Goal: Check status: Check status

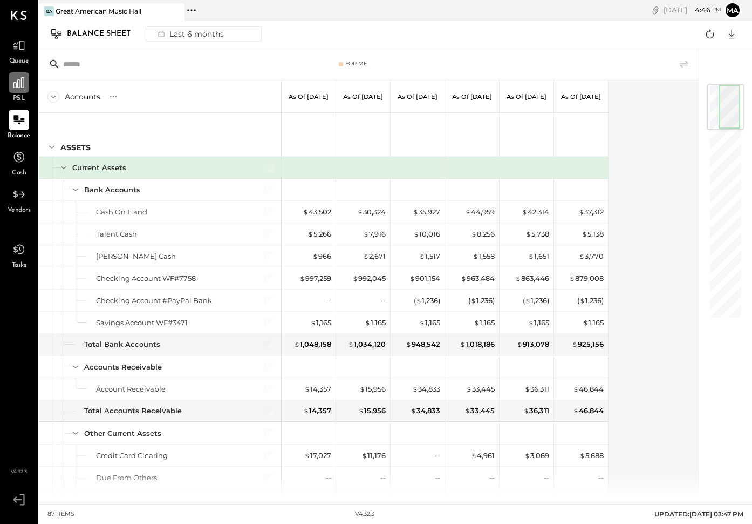
click at [23, 90] on div at bounding box center [19, 82] width 21 height 21
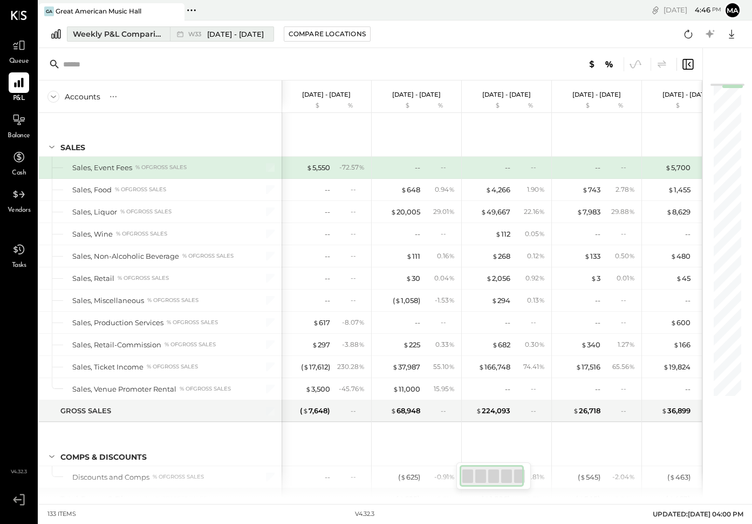
click at [217, 35] on span "[DATE] - [DATE]" at bounding box center [235, 34] width 57 height 10
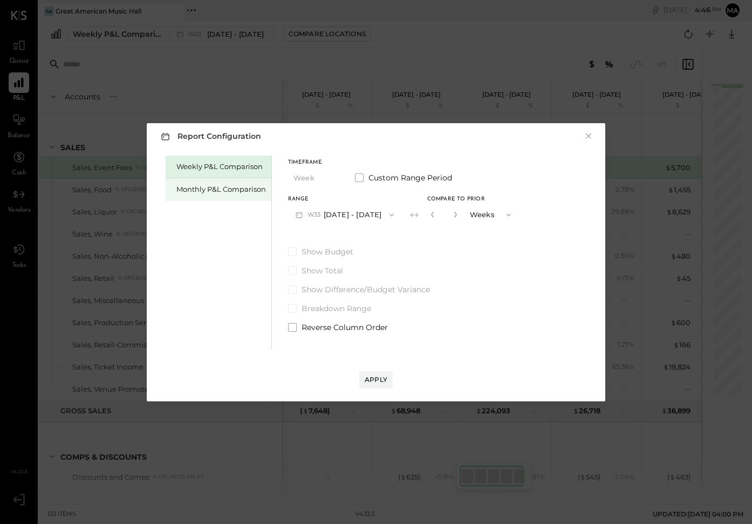
click at [222, 186] on div "Monthly P&L Comparison" at bounding box center [221, 189] width 90 height 10
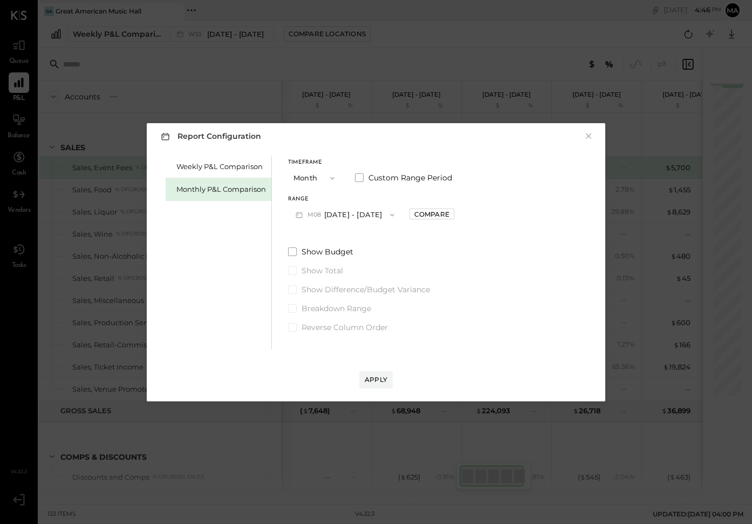
click at [383, 215] on span "button" at bounding box center [390, 214] width 14 height 9
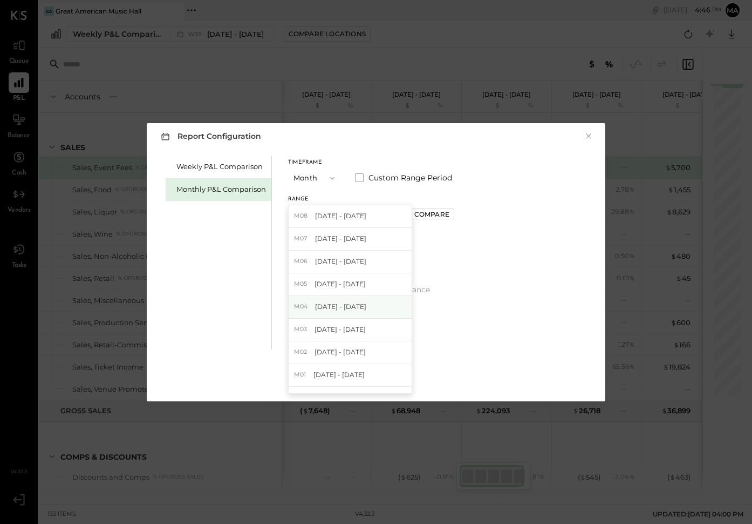
scroll to position [84, 0]
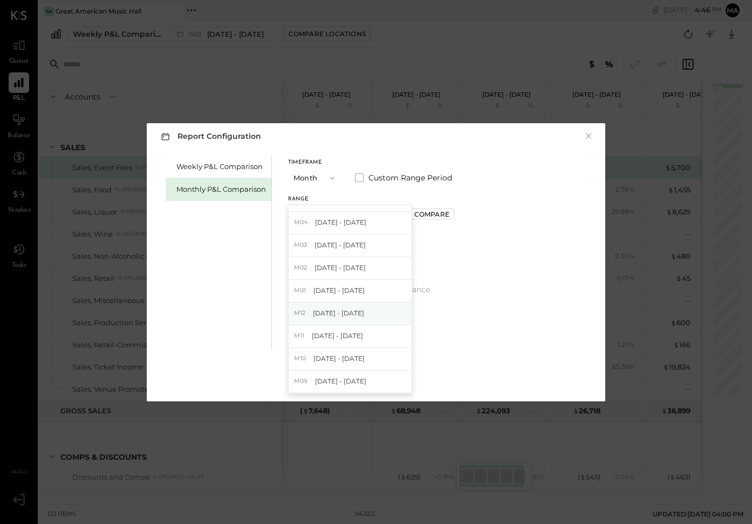
click at [356, 310] on span "[DATE] - [DATE]" at bounding box center [338, 312] width 51 height 9
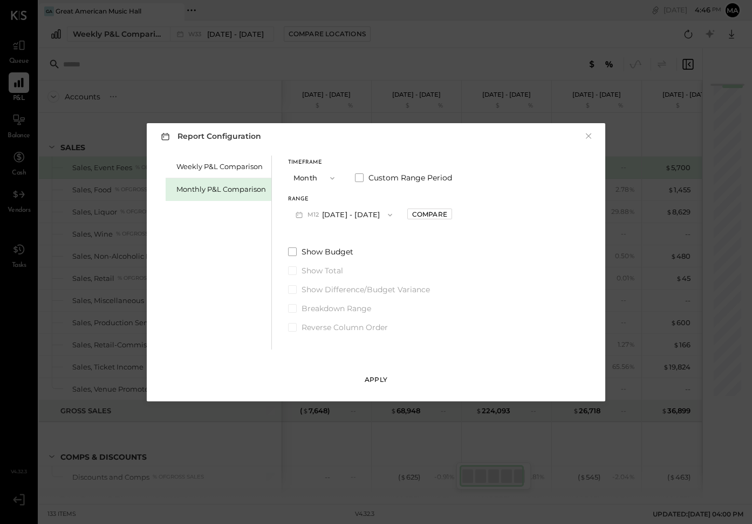
click at [379, 372] on button "Apply" at bounding box center [375, 379] width 33 height 17
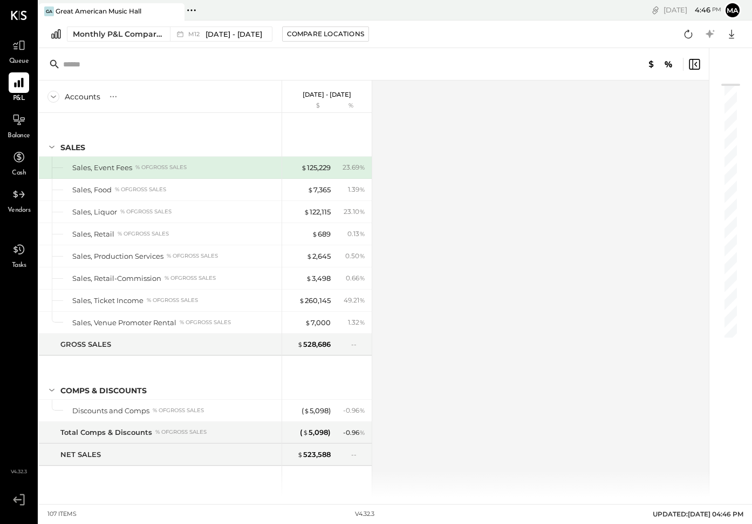
scroll to position [1806, 0]
